Goal: Navigation & Orientation: Find specific page/section

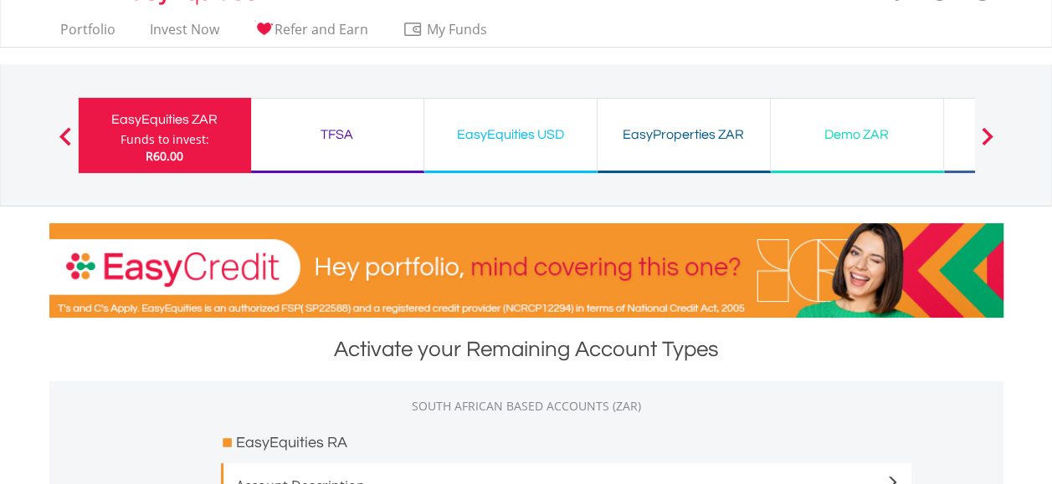
scroll to position [33, 0]
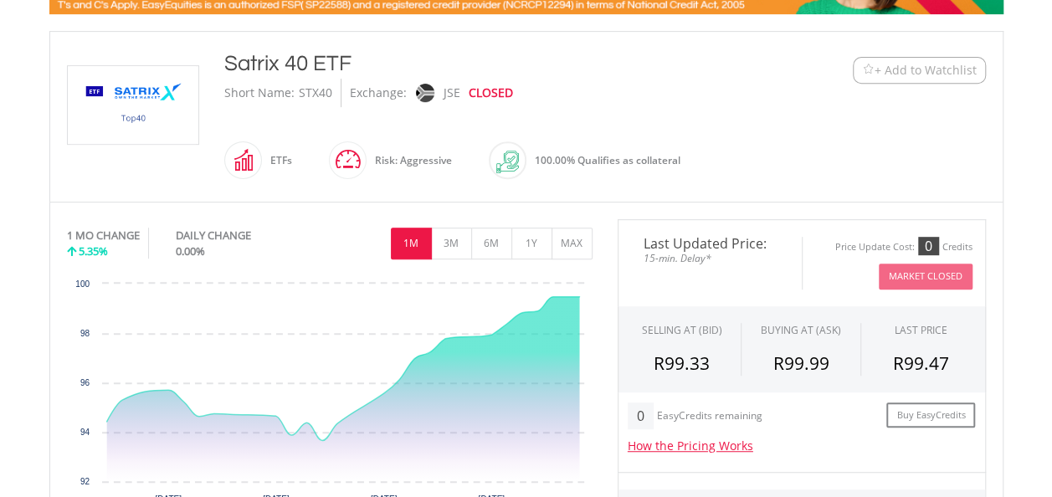
scroll to position [234, 0]
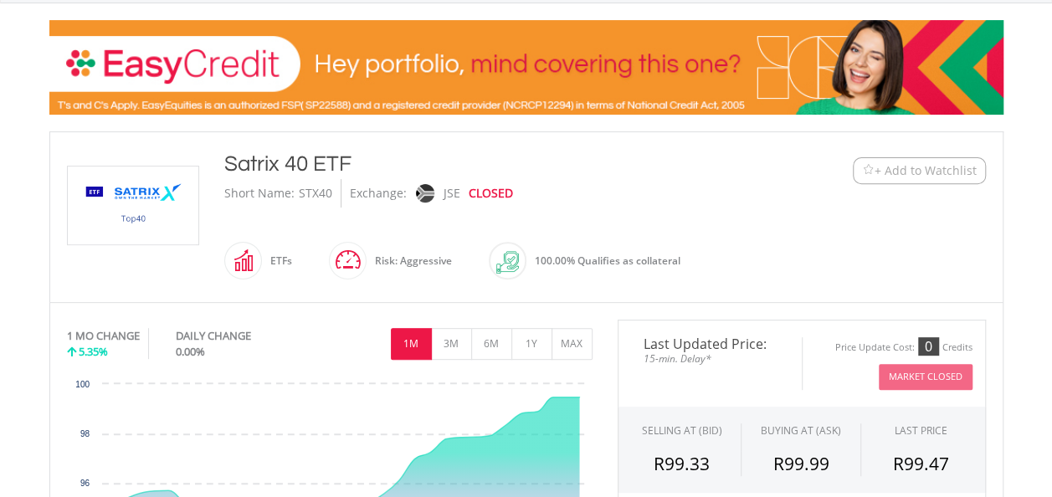
drag, startPoint x: 438, startPoint y: 192, endPoint x: 458, endPoint y: 214, distance: 29.6
click at [438, 192] on div at bounding box center [425, 193] width 37 height 28
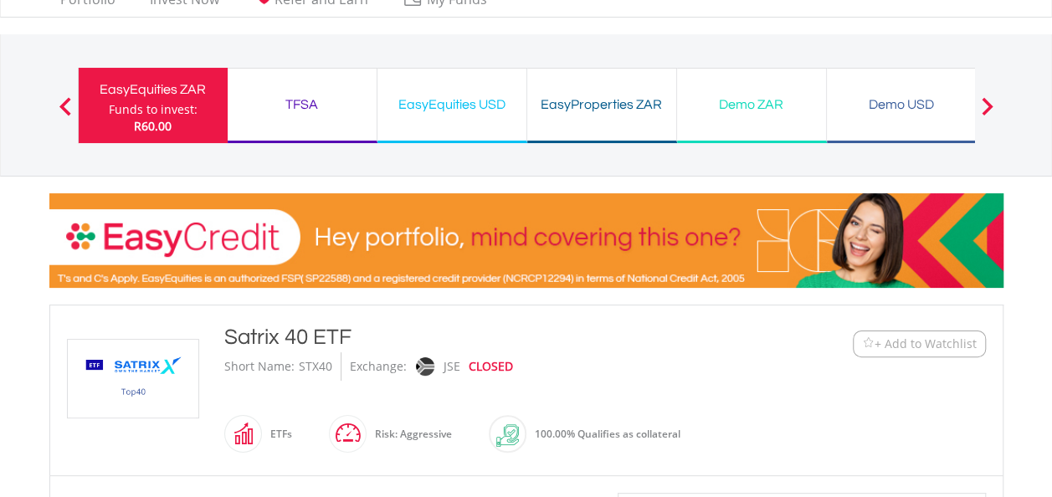
scroll to position [0, 0]
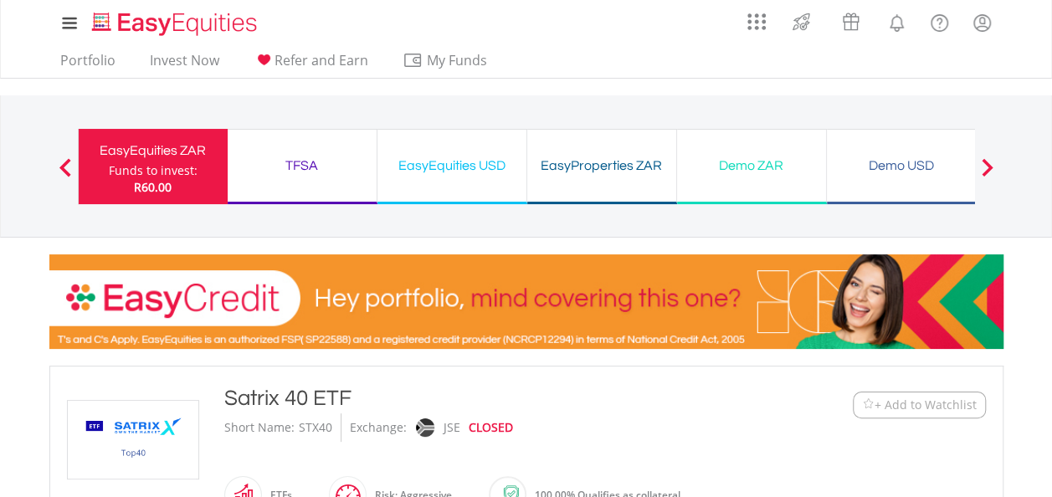
click at [289, 181] on div "TFSA Funds to invest: R60.00" at bounding box center [303, 166] width 150 height 75
click at [90, 59] on link "Portfolio" at bounding box center [88, 65] width 69 height 26
